Goal: Navigation & Orientation: Find specific page/section

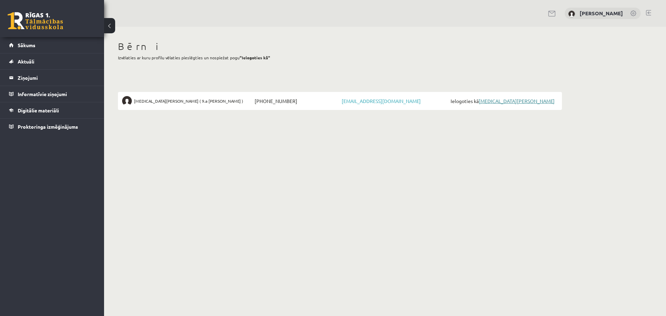
click at [488, 102] on link "[MEDICAL_DATA][PERSON_NAME]" at bounding box center [516, 101] width 76 height 6
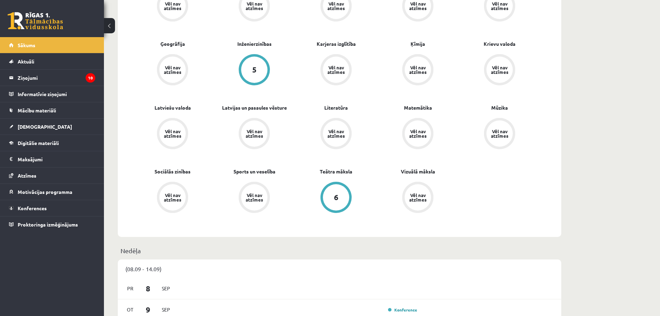
scroll to position [416, 0]
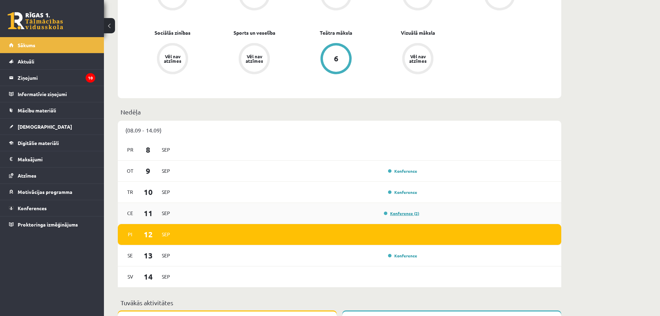
click at [402, 215] on link "Konference (2)" at bounding box center [401, 213] width 35 height 6
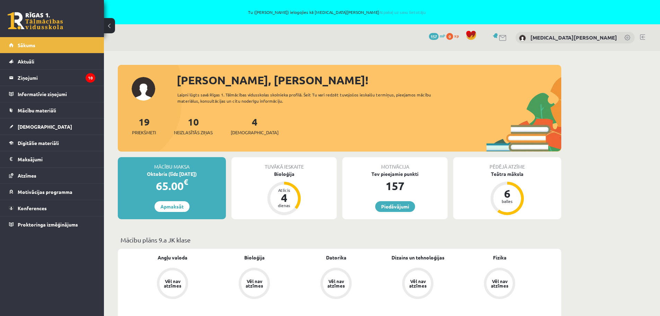
scroll to position [416, 0]
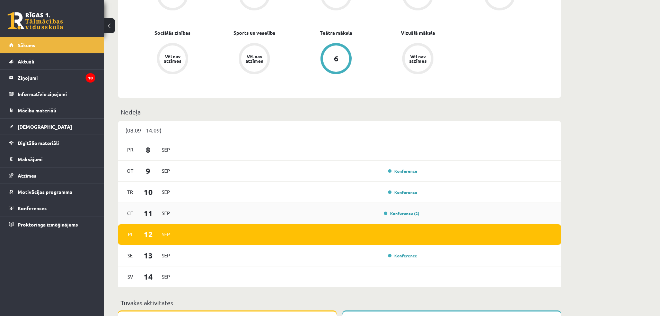
click at [189, 206] on div "[DATE] Konference (2)" at bounding box center [340, 213] width 444 height 21
click at [36, 80] on legend "Ziņojumi 10" at bounding box center [57, 78] width 78 height 16
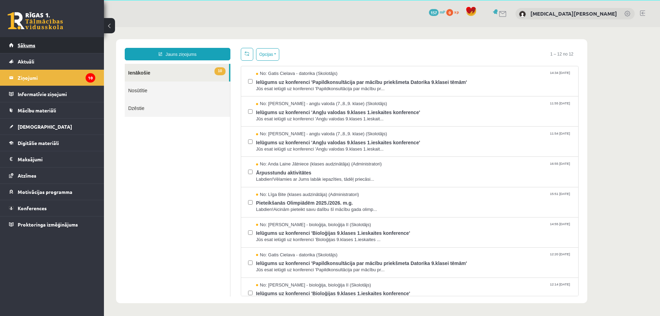
click at [40, 47] on link "Sākums" at bounding box center [52, 45] width 86 height 16
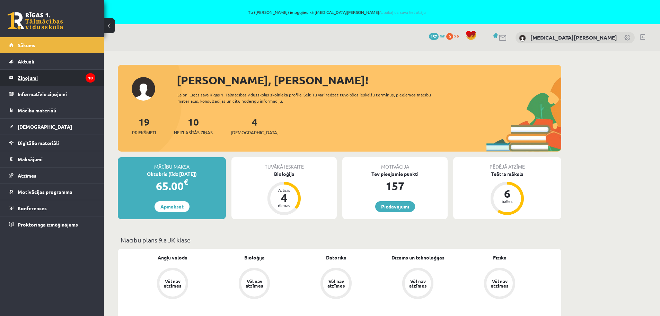
click at [59, 77] on legend "Ziņojumi 10" at bounding box center [57, 78] width 78 height 16
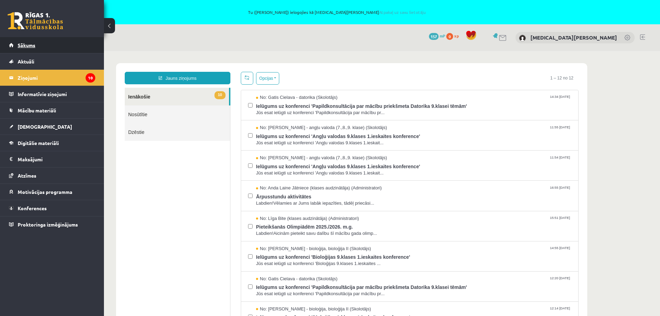
click at [49, 45] on link "Sākums" at bounding box center [52, 45] width 86 height 16
